Goal: Information Seeking & Learning: Learn about a topic

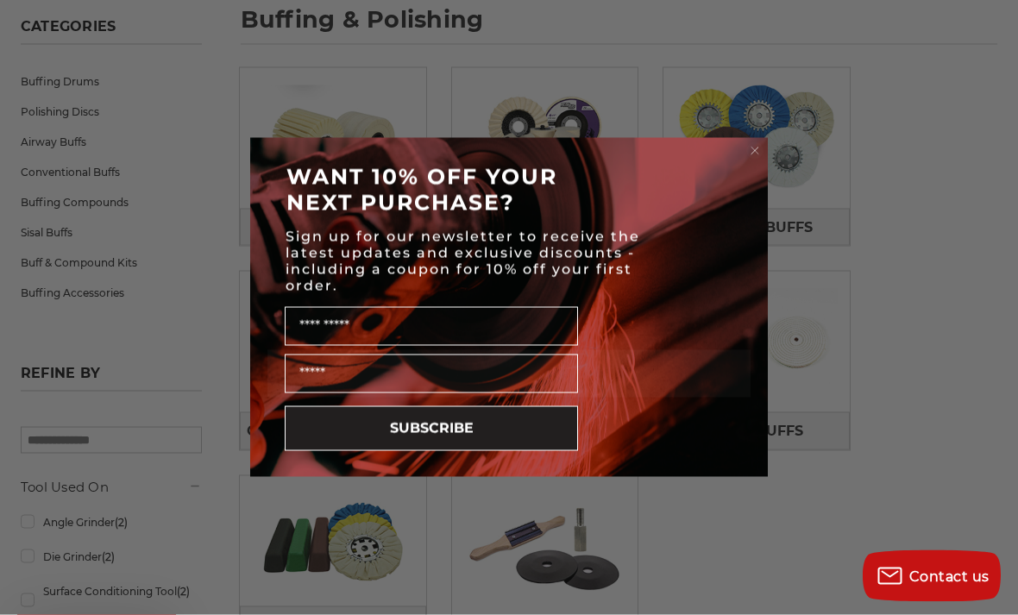
scroll to position [263, 0]
click at [755, 147] on circle "Close dialog" at bounding box center [755, 151] width 16 height 16
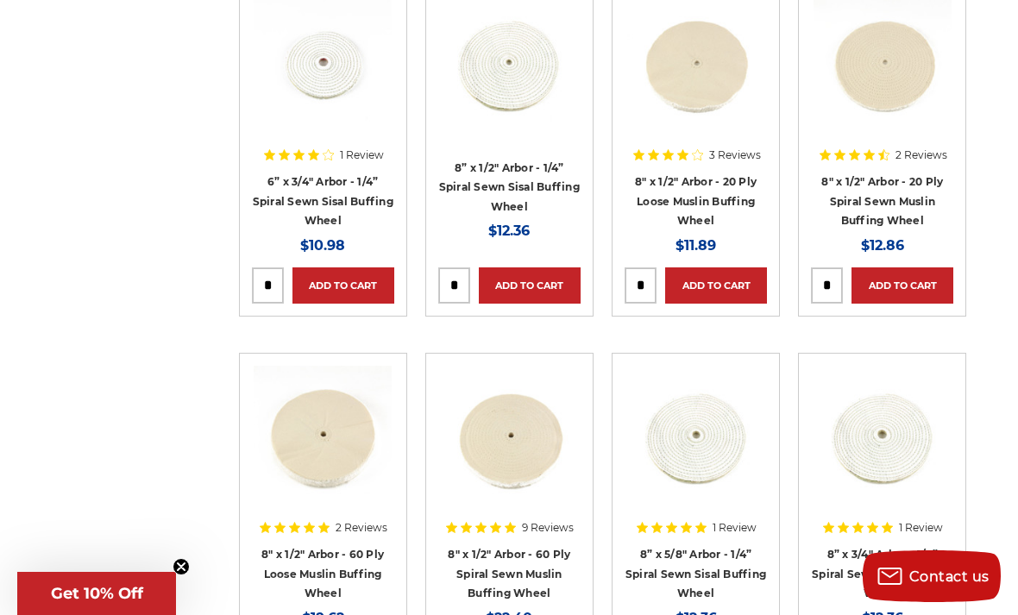
scroll to position [3664, 0]
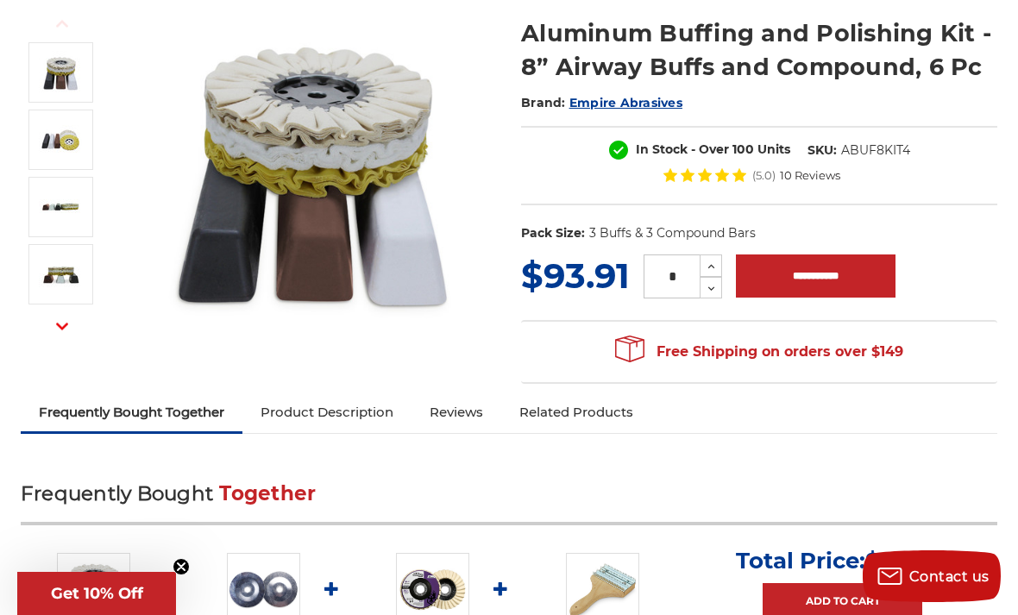
scroll to position [198, 0]
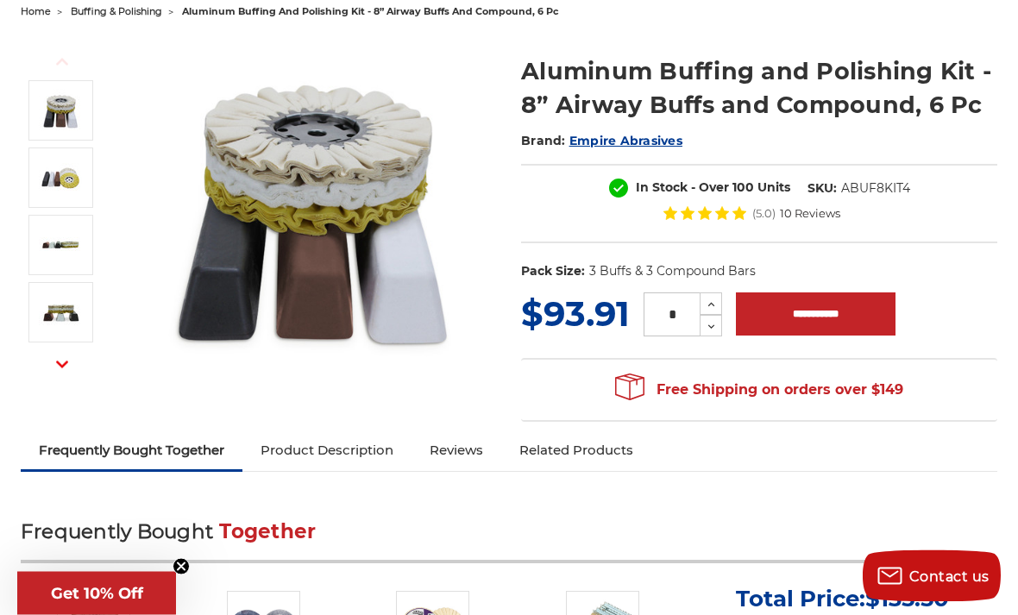
click at [57, 196] on img at bounding box center [60, 178] width 43 height 43
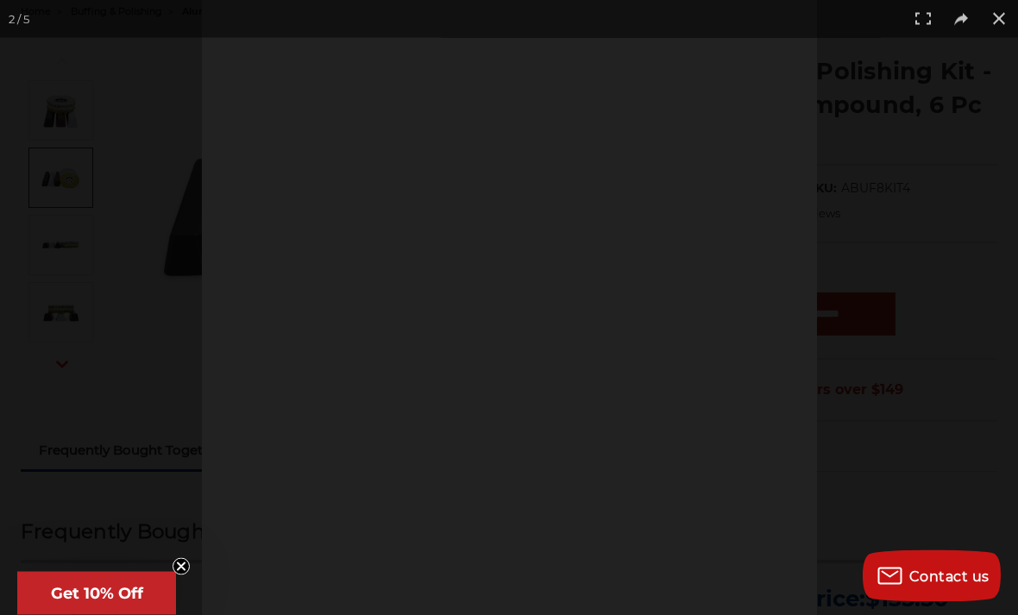
scroll to position [190, 0]
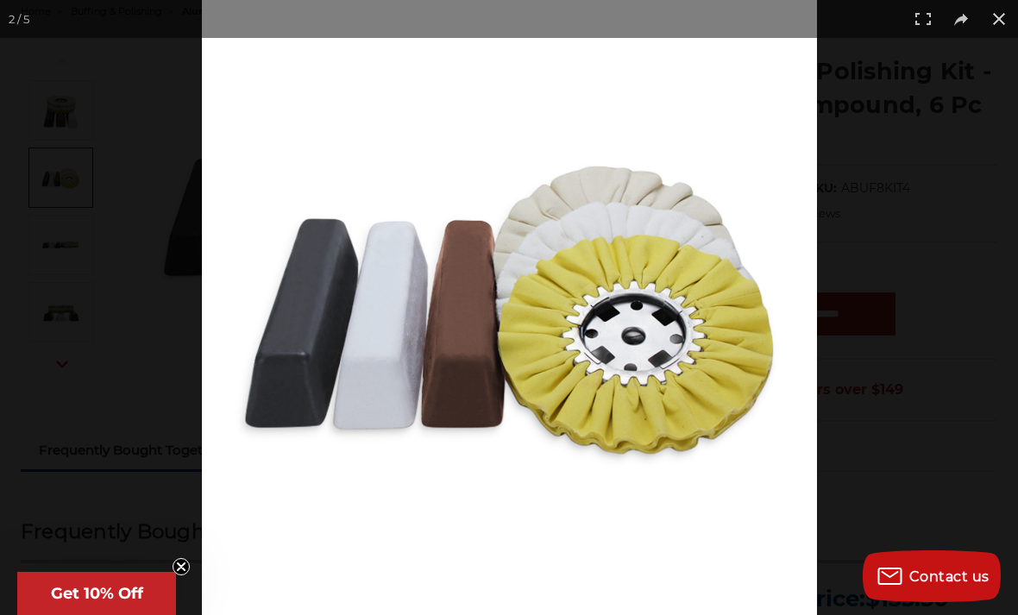
click at [880, 343] on div at bounding box center [711, 307] width 1018 height 615
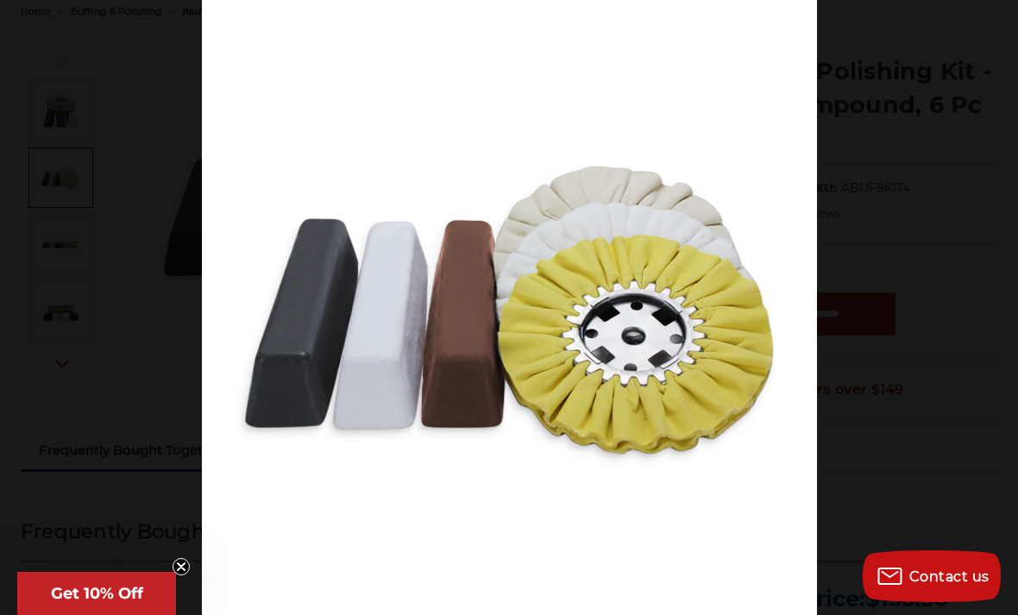
click at [191, 549] on div at bounding box center [509, 307] width 1018 height 615
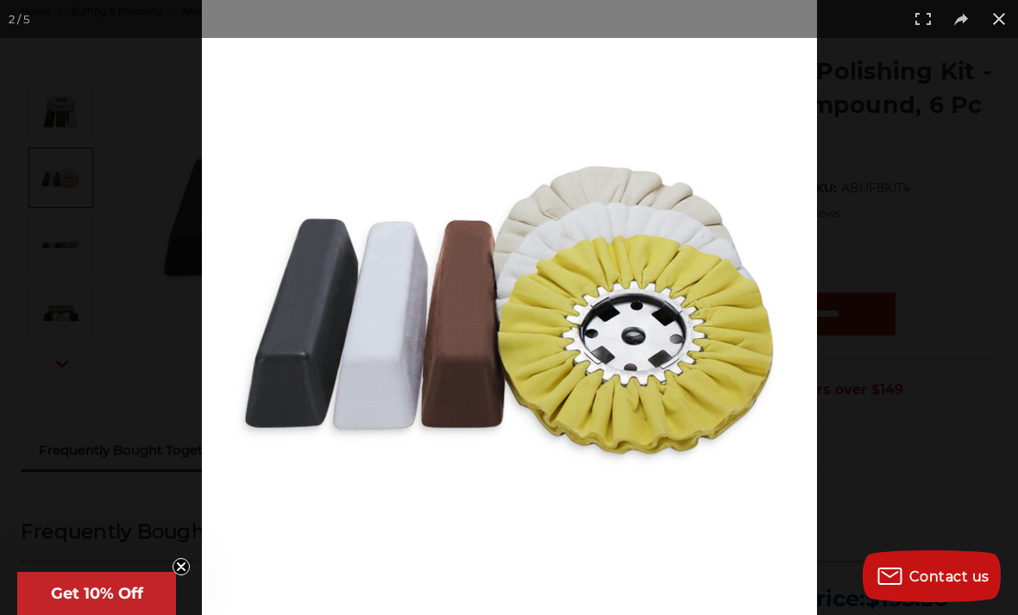
click at [172, 562] on div at bounding box center [509, 307] width 1018 height 615
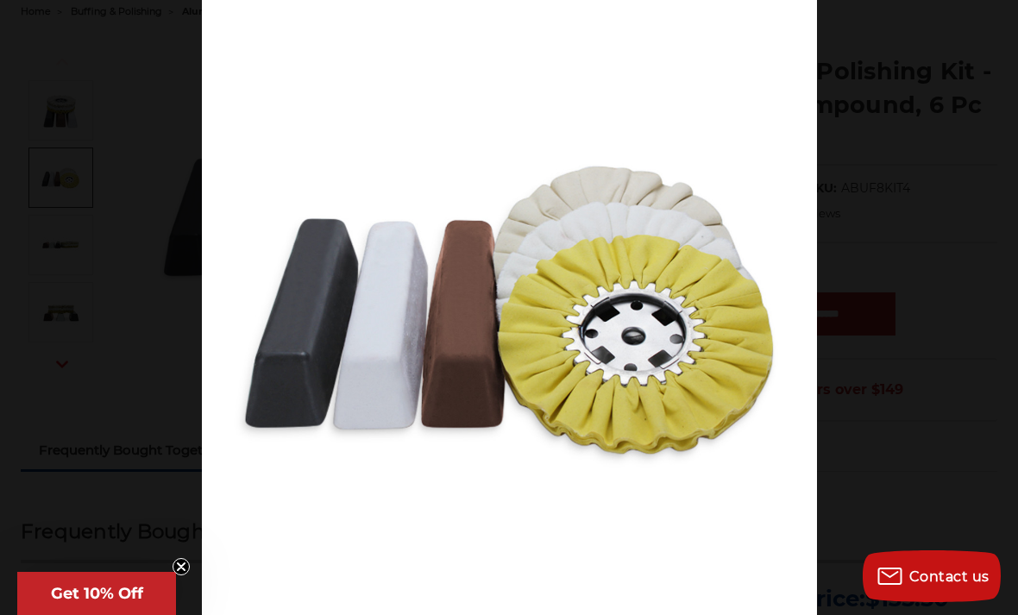
click at [958, 323] on div at bounding box center [711, 307] width 1018 height 615
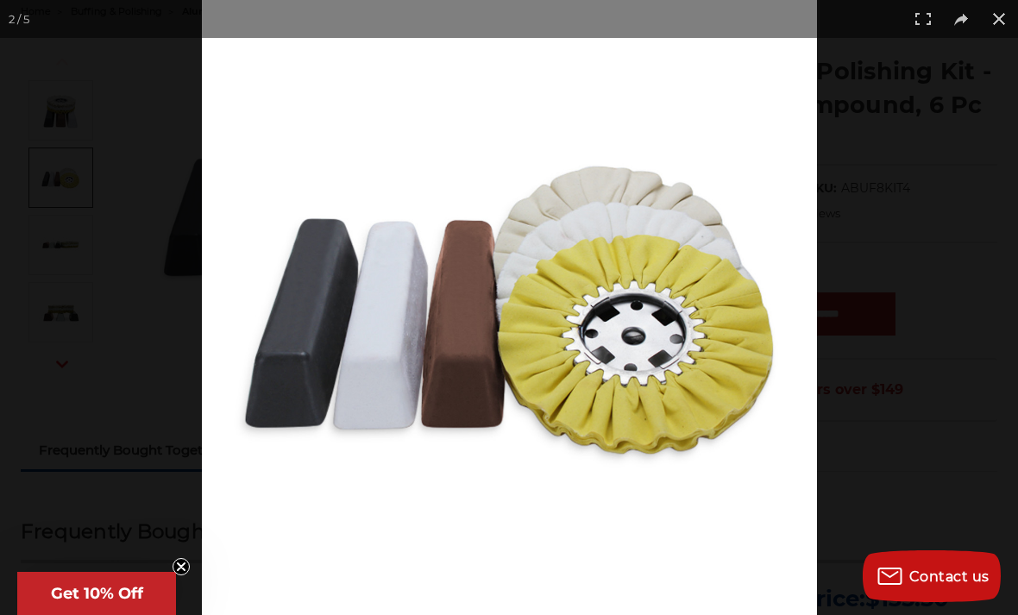
click at [994, 26] on button at bounding box center [999, 19] width 38 height 38
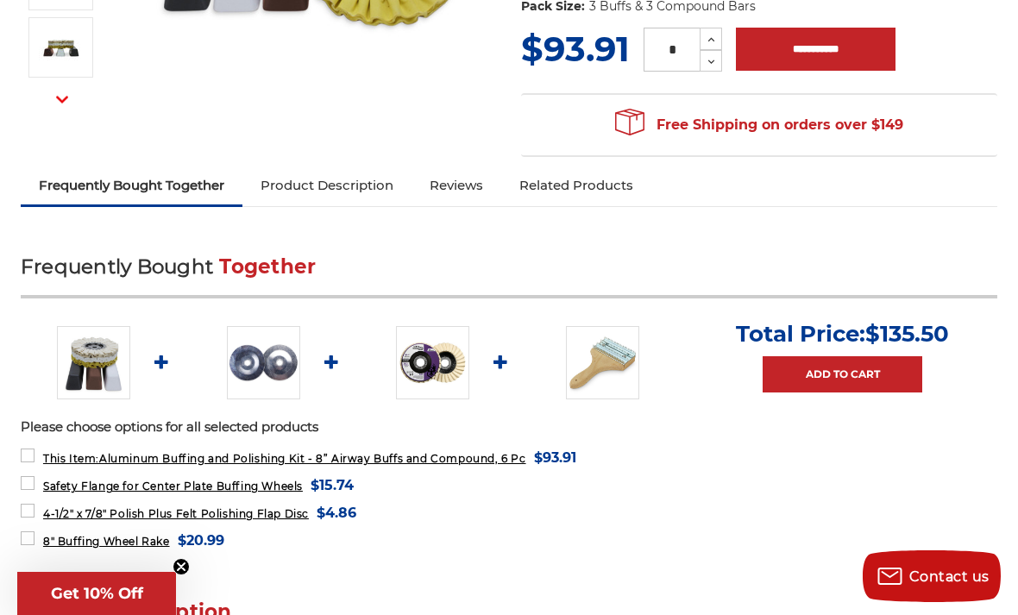
scroll to position [443, 0]
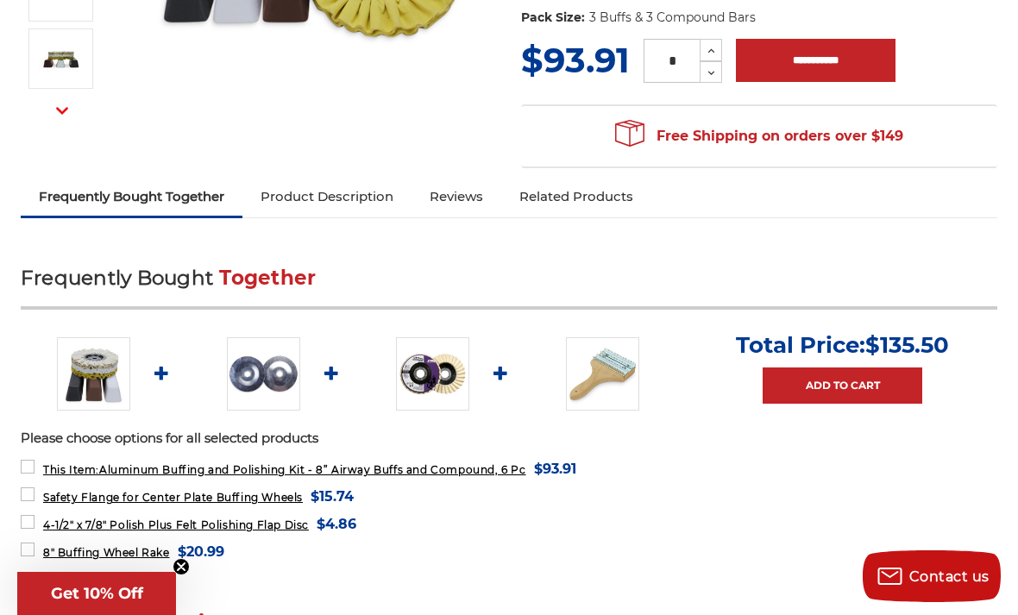
click at [356, 204] on link "Product Description" at bounding box center [326, 197] width 169 height 38
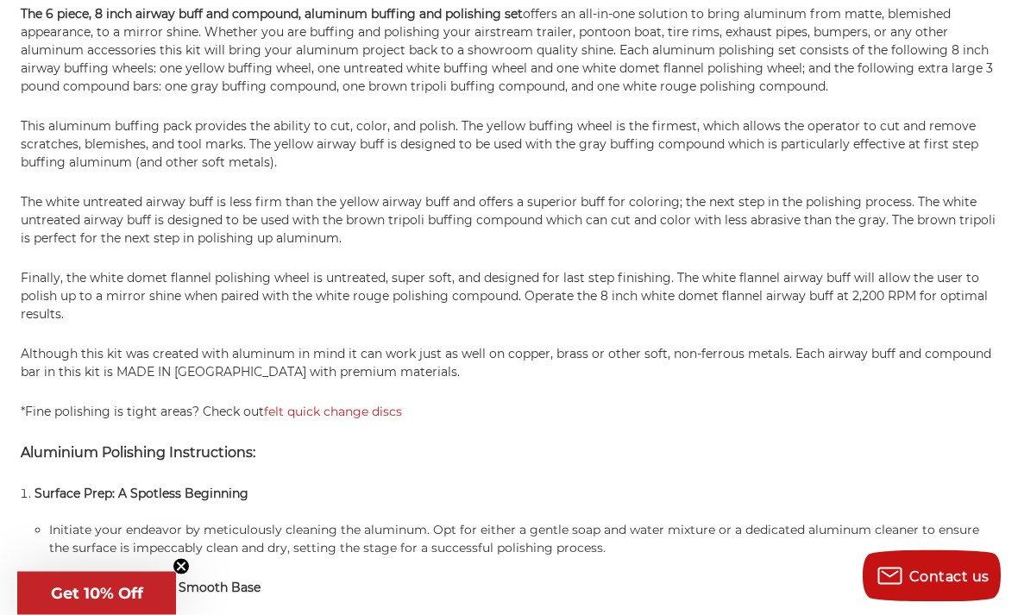
scroll to position [1181, 0]
click at [292, 415] on link "felt quick change discs" at bounding box center [333, 412] width 138 height 16
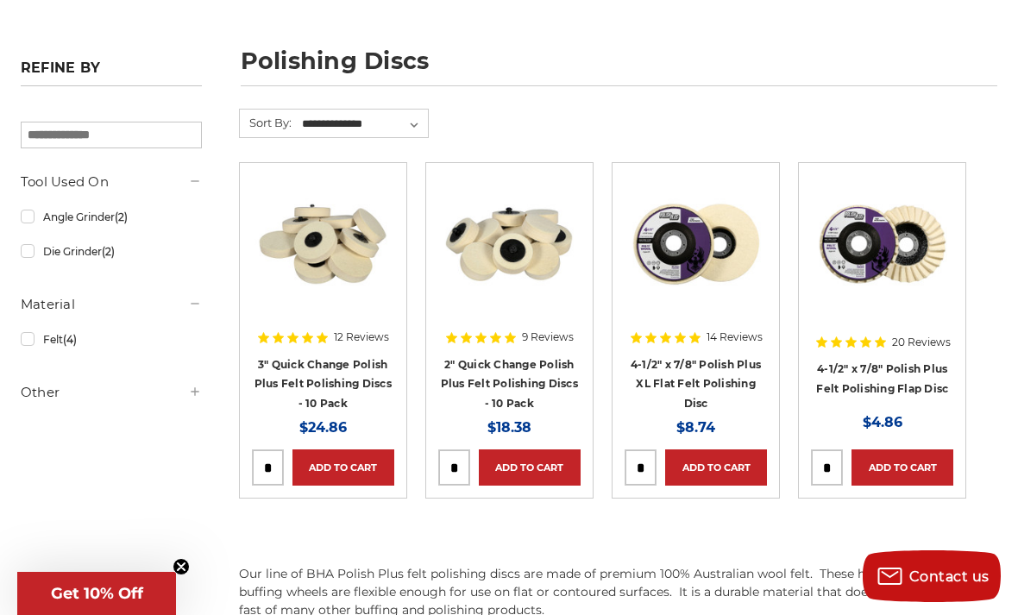
scroll to position [213, 0]
